Goal: Navigation & Orientation: Find specific page/section

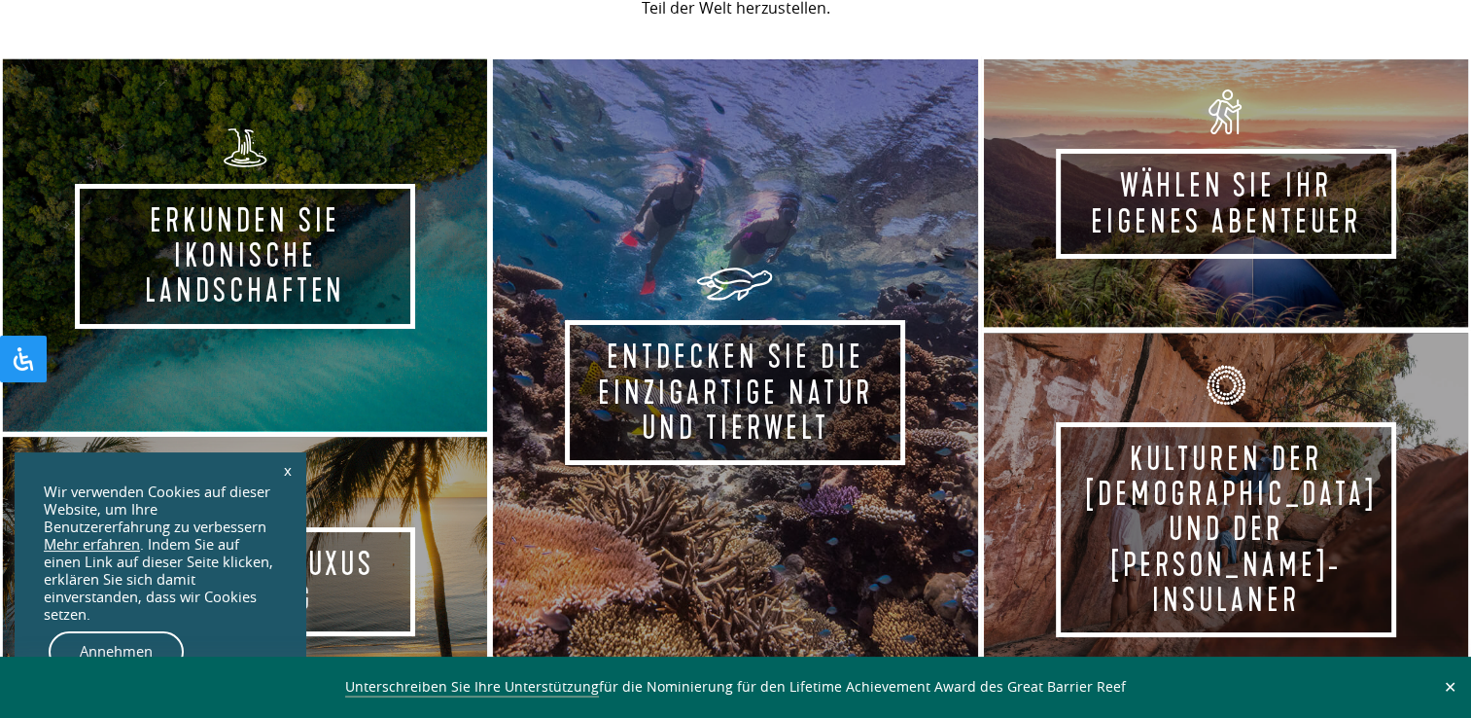
scroll to position [1081, 0]
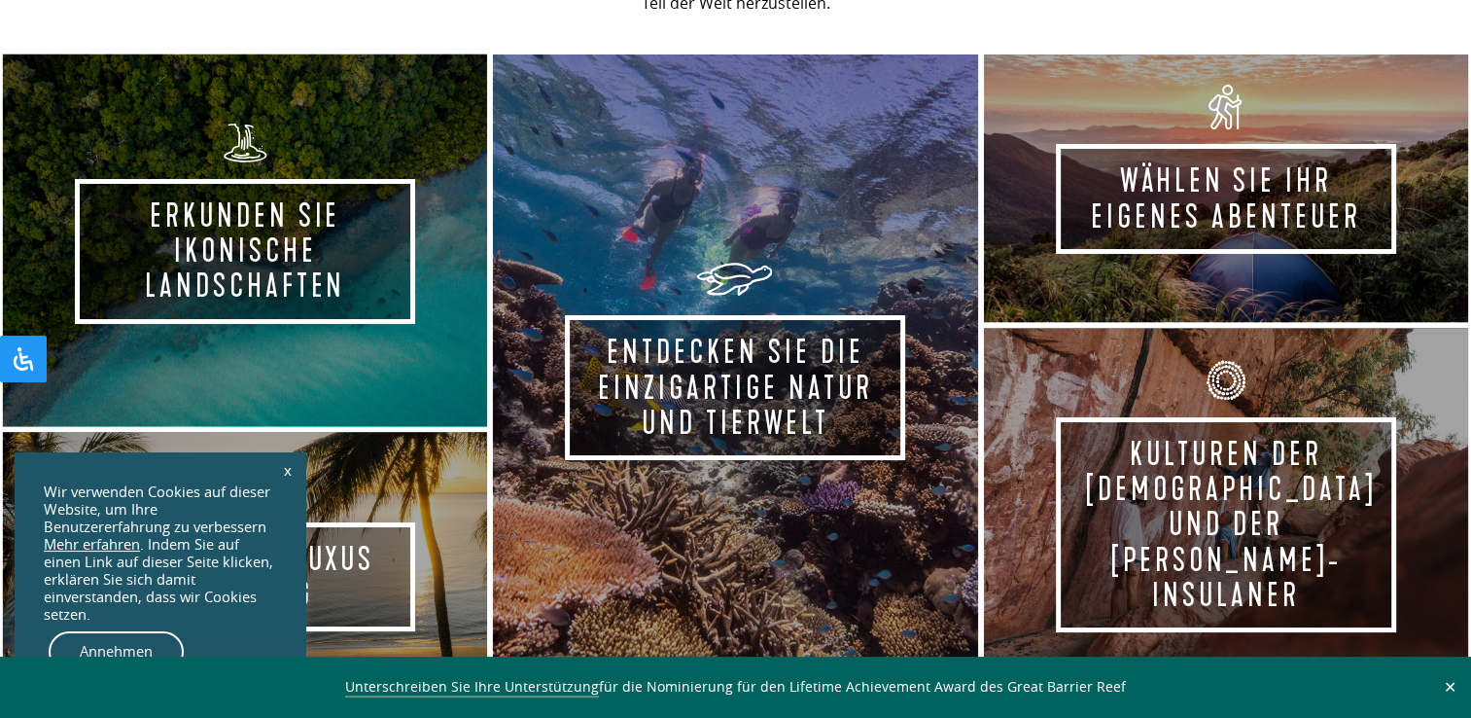
click at [299, 465] on link "x" at bounding box center [287, 469] width 27 height 43
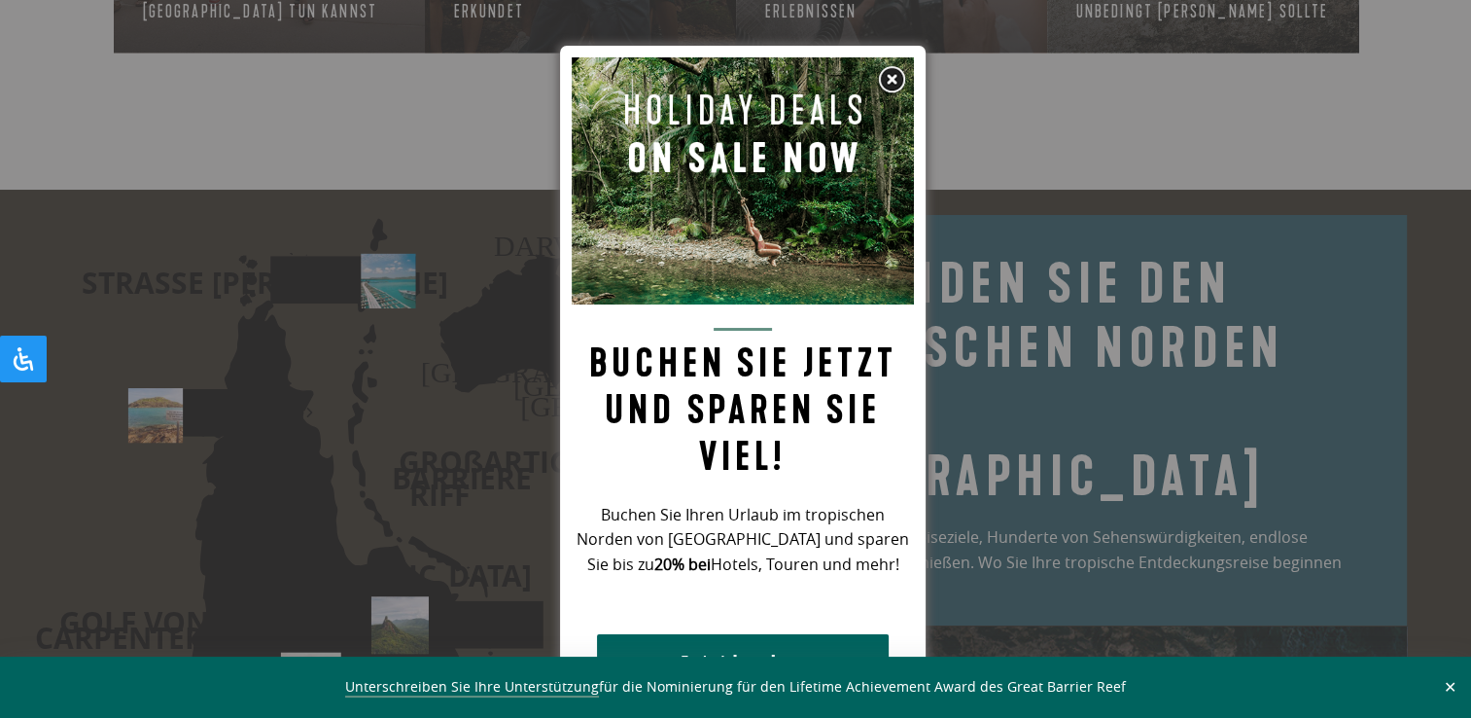
scroll to position [2561, 0]
click at [895, 89] on img at bounding box center [891, 79] width 29 height 29
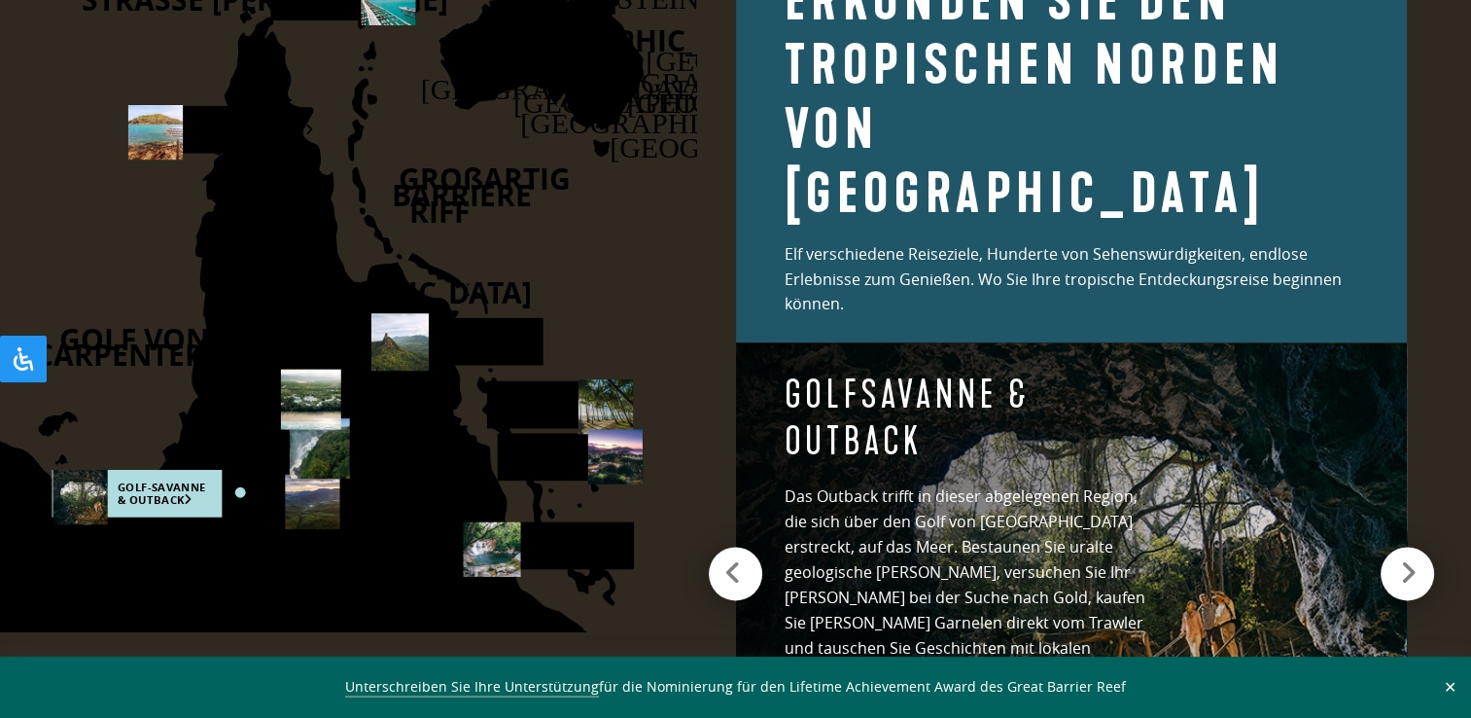
scroll to position [2840, 0]
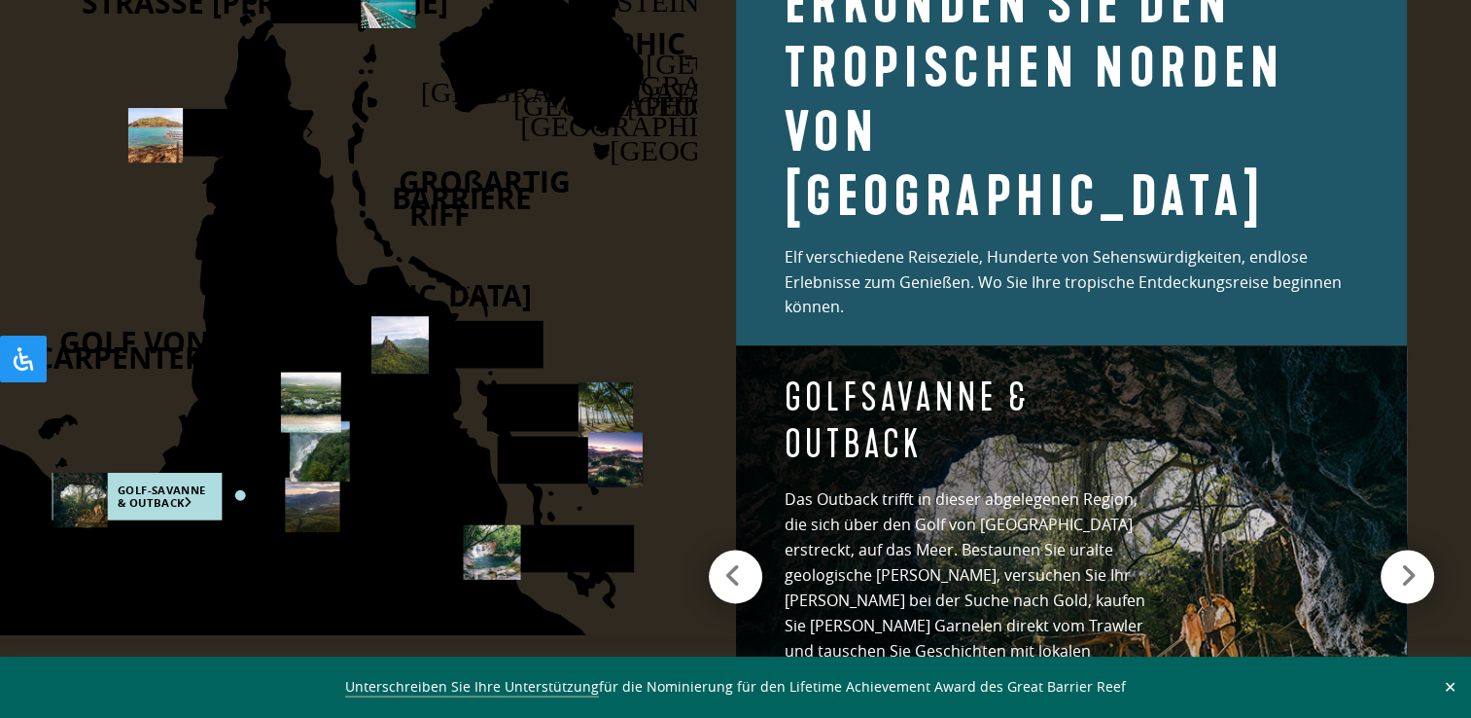
click at [407, 357] on use at bounding box center [398, 344] width 57 height 57
click at [409, 336] on use at bounding box center [398, 344] width 57 height 57
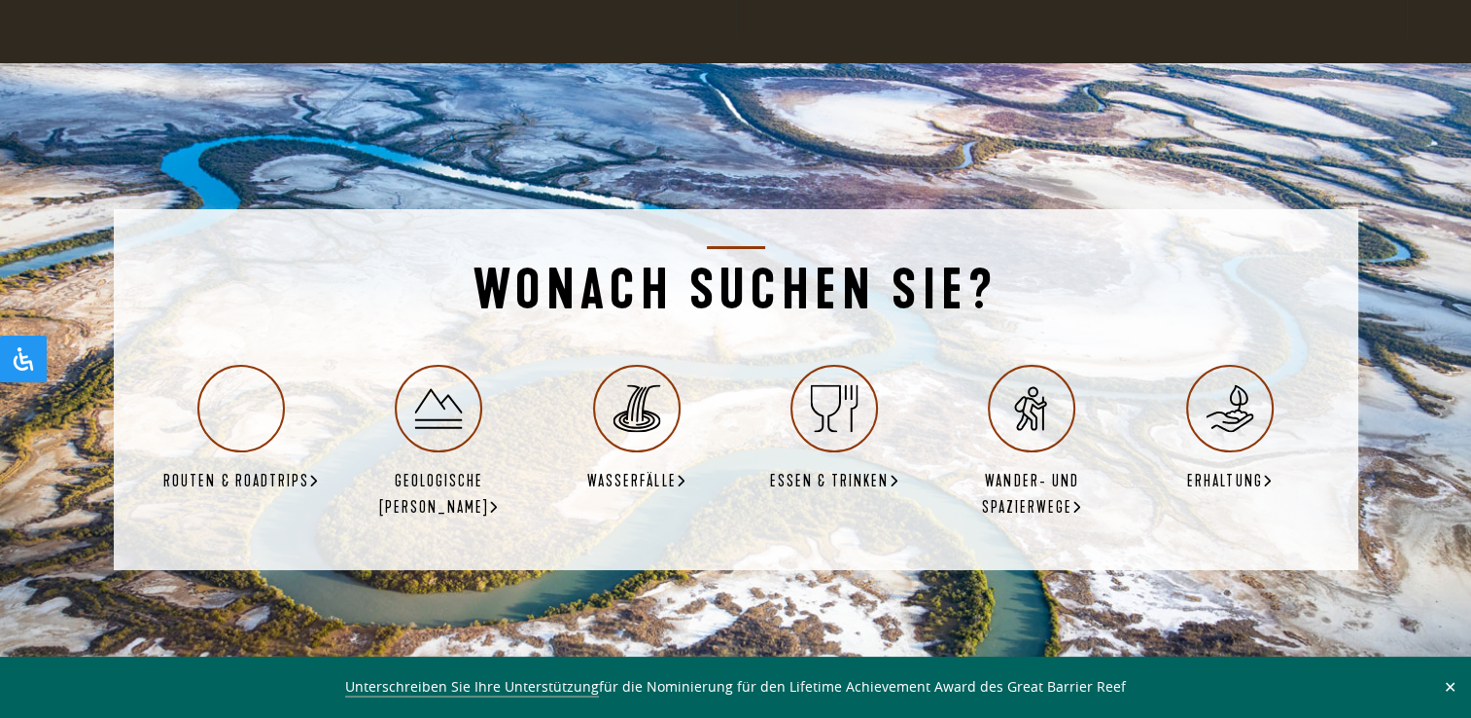
scroll to position [3644, 0]
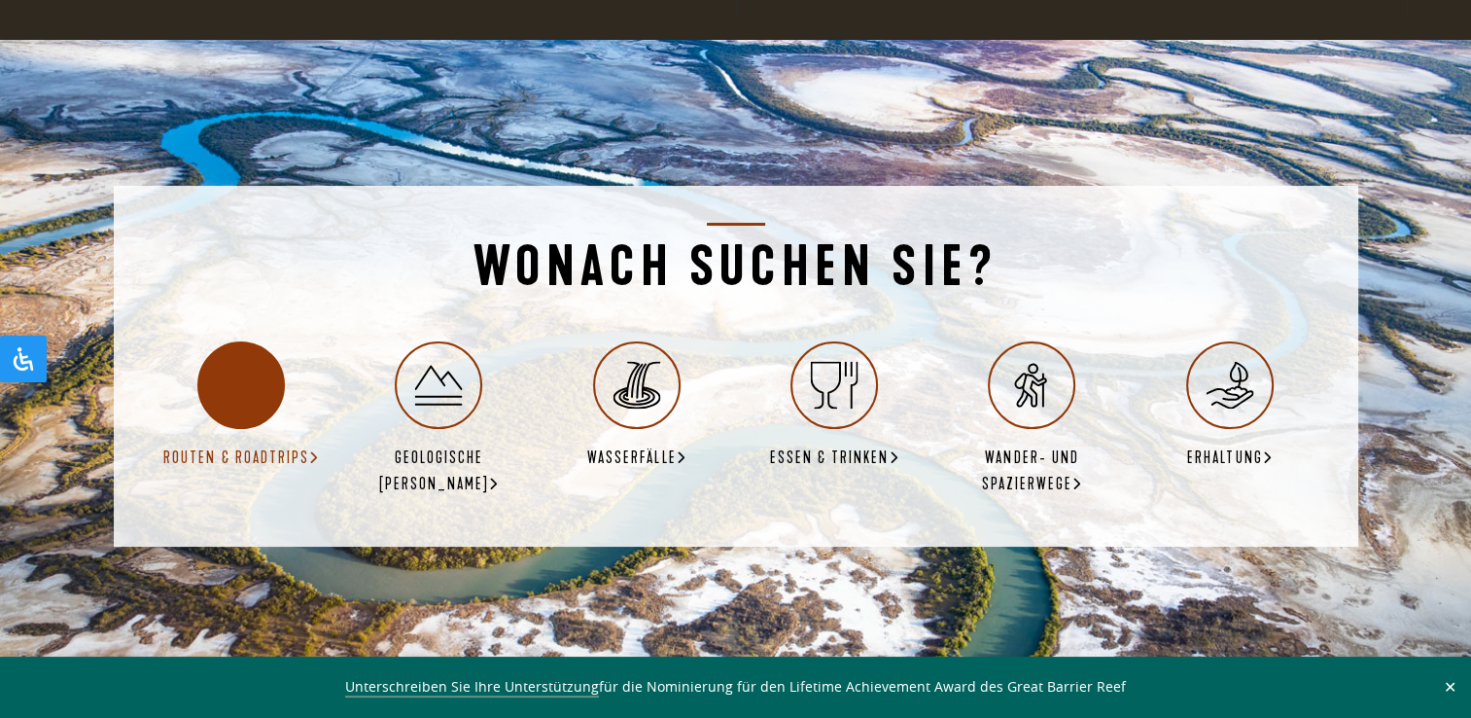
click at [239, 361] on icon at bounding box center [242, 385] width 48 height 48
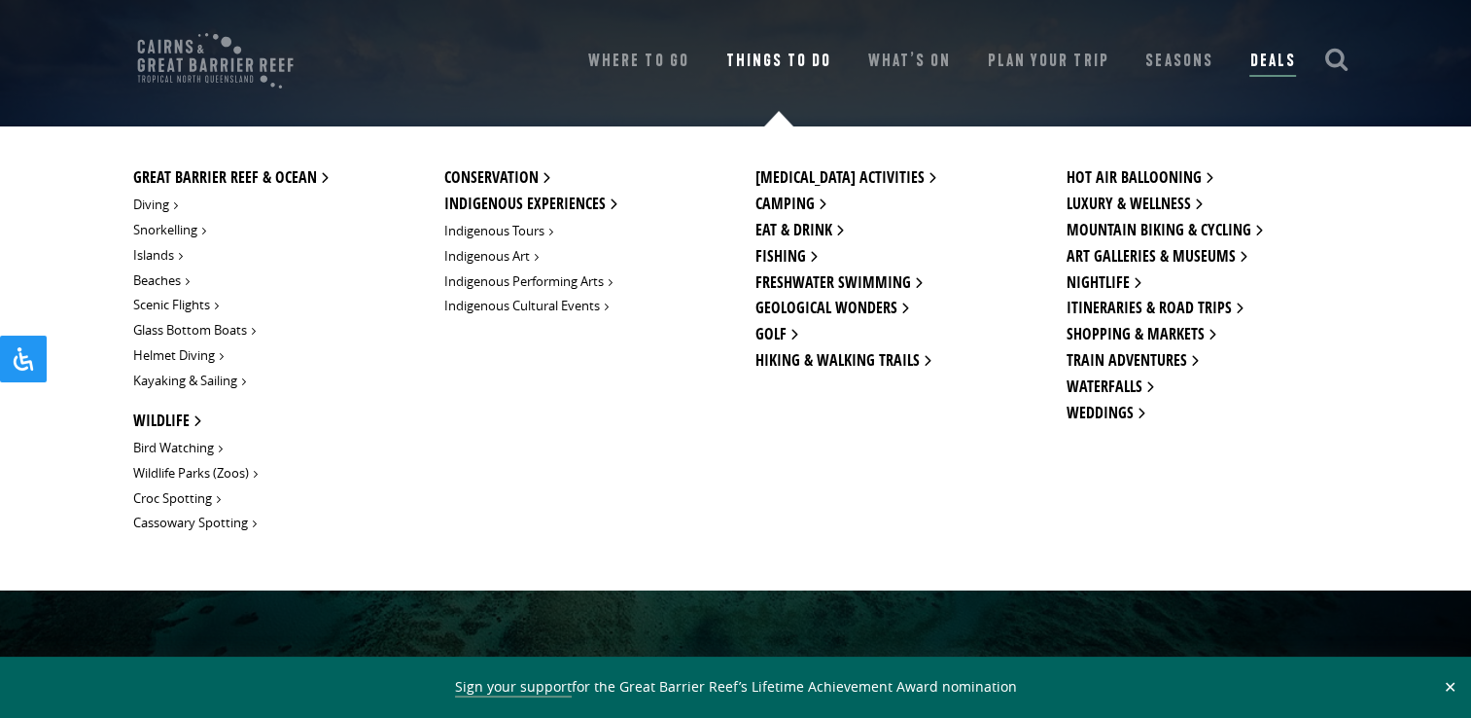
click at [780, 64] on link "Things To Do" at bounding box center [777, 61] width 105 height 27
